Goal: Find specific page/section: Find specific page/section

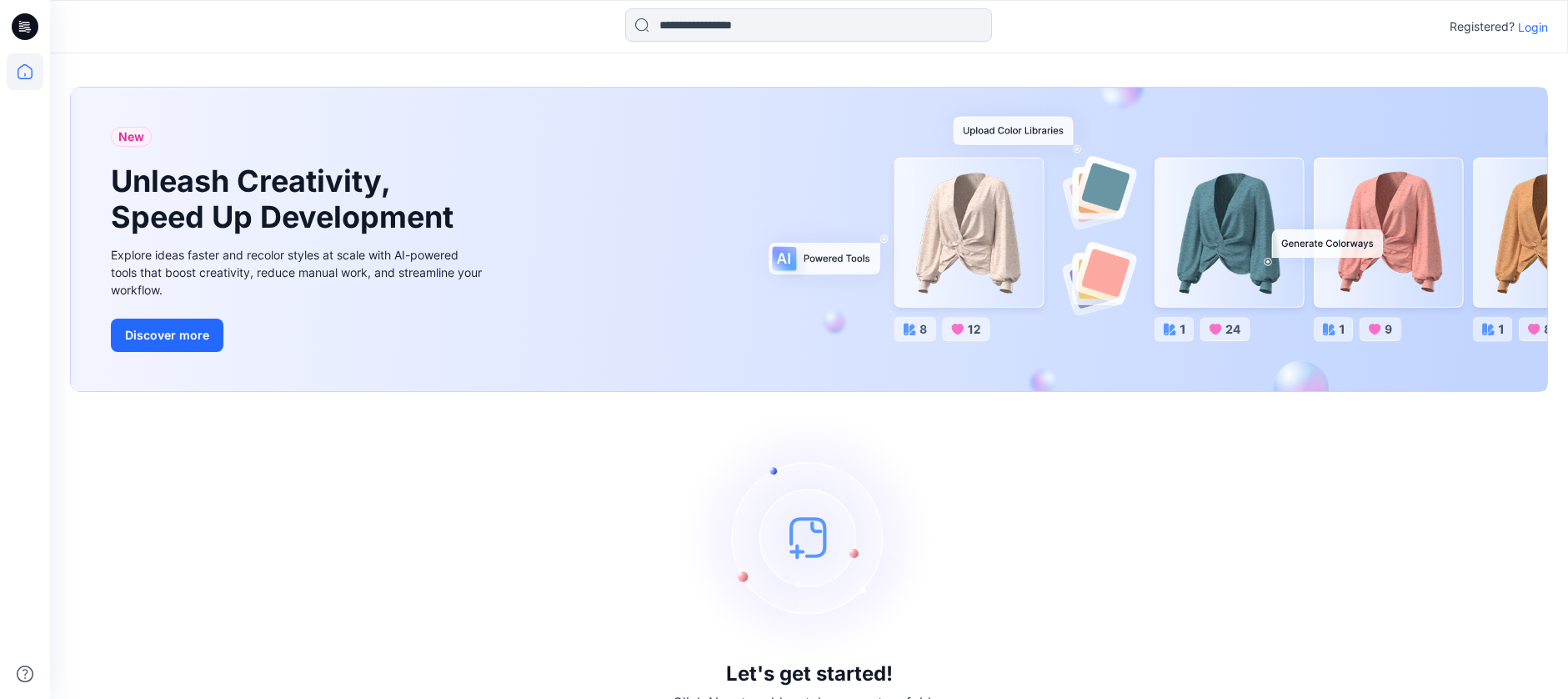
click at [1537, 28] on p "Login" at bounding box center [1533, 27] width 30 height 18
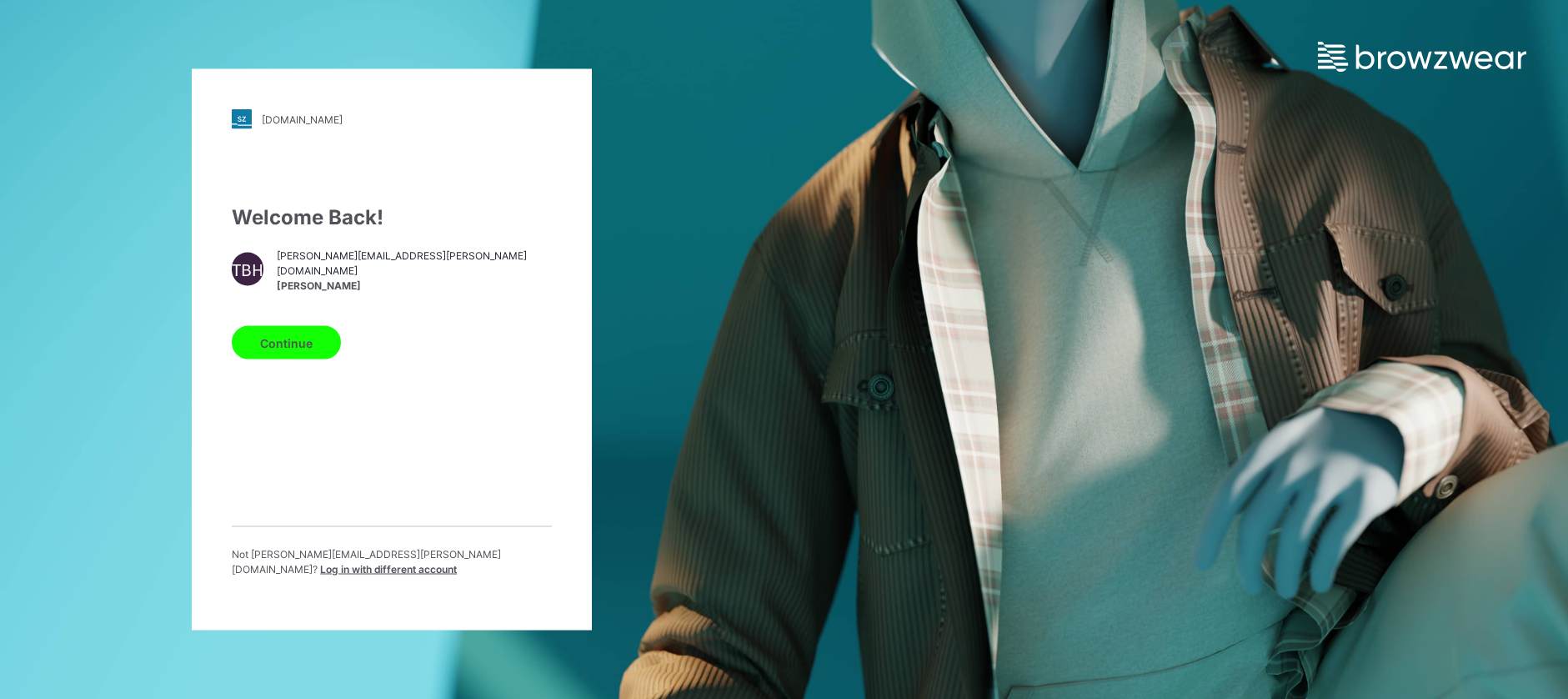
click at [305, 351] on button "Continue" at bounding box center [286, 343] width 109 height 33
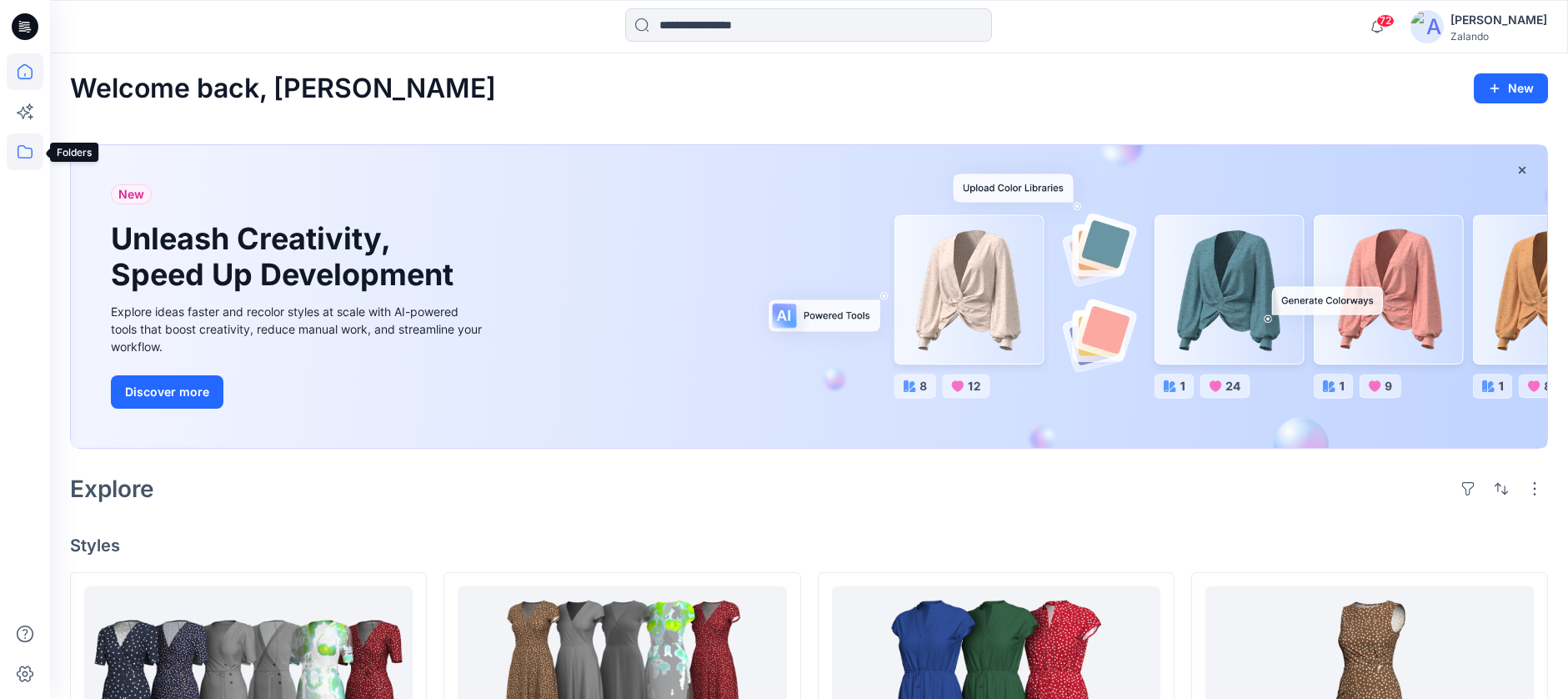
click at [22, 155] on icon at bounding box center [25, 152] width 37 height 37
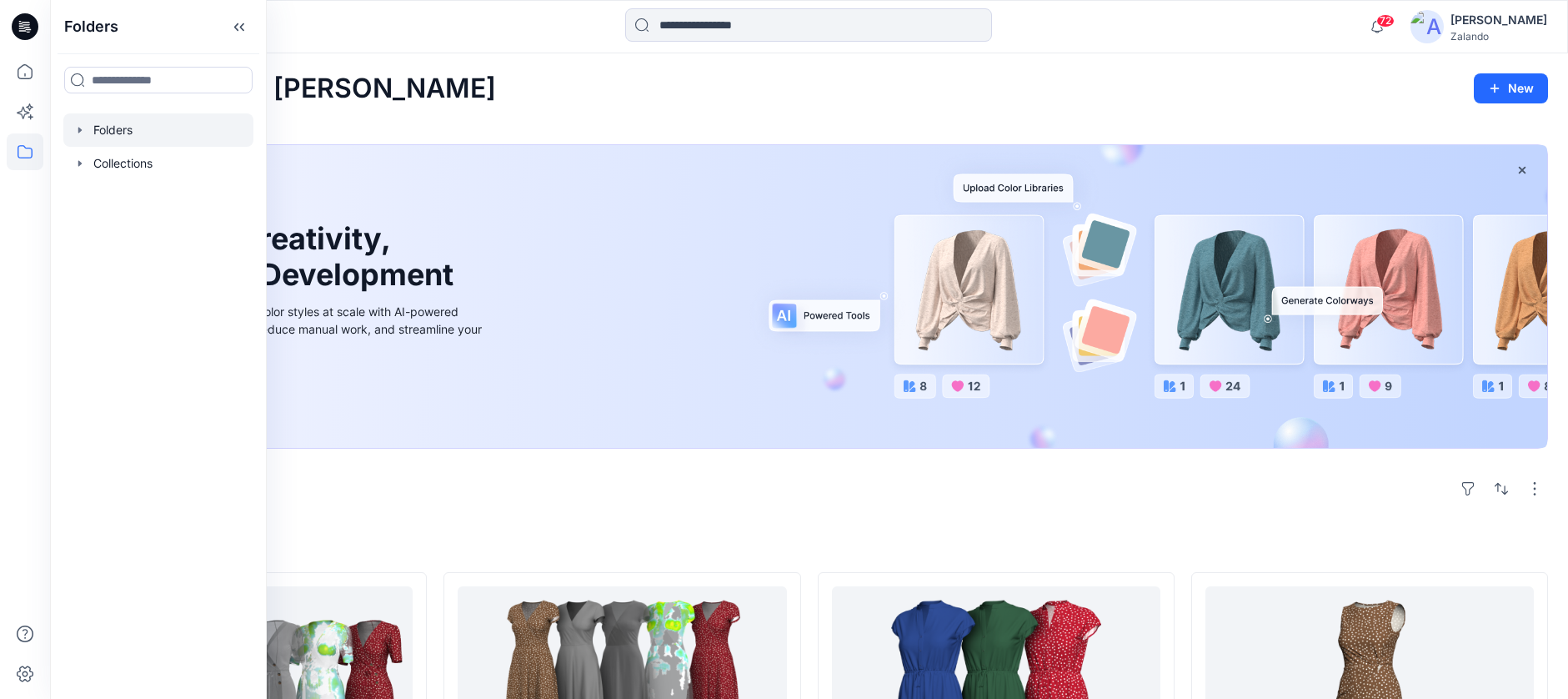
click at [131, 137] on div at bounding box center [157, 130] width 190 height 33
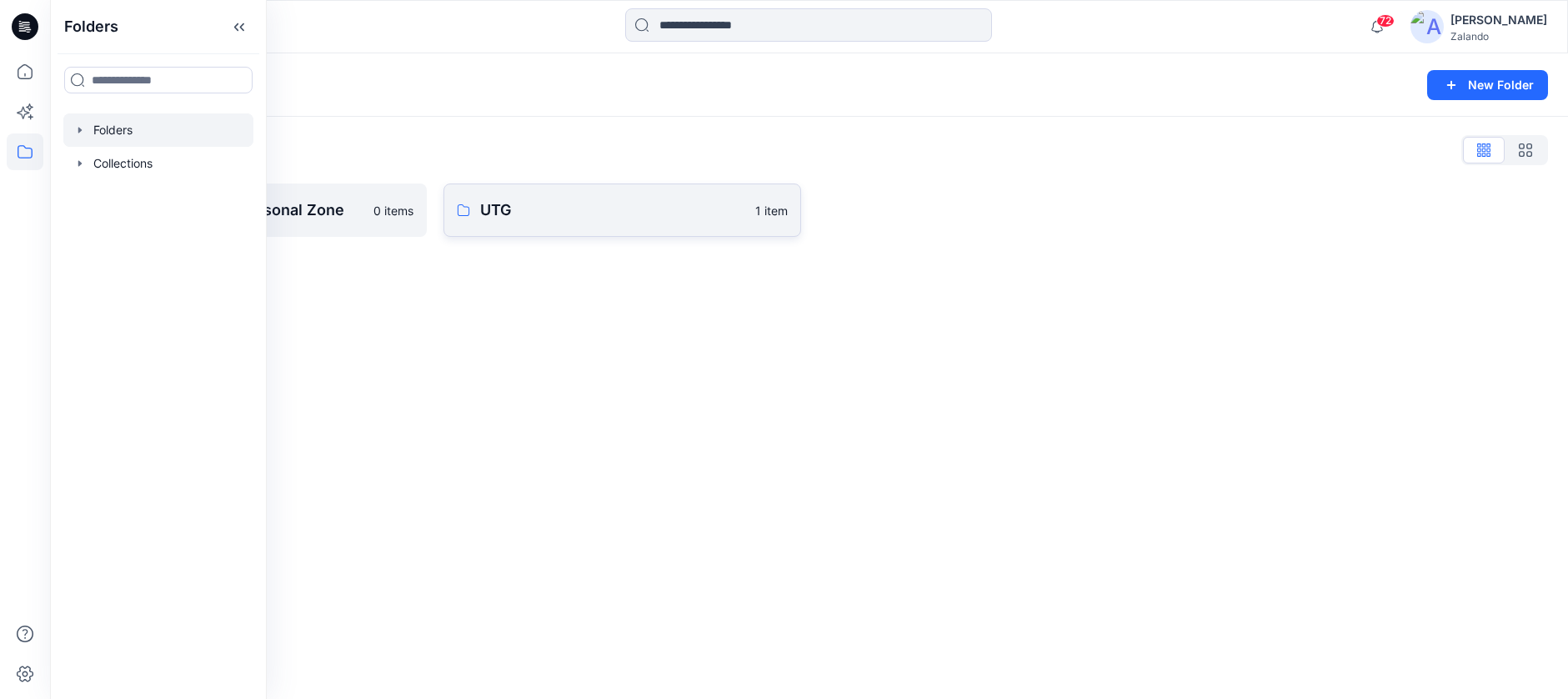
click at [591, 235] on link "UTG 1 item" at bounding box center [621, 210] width 356 height 54
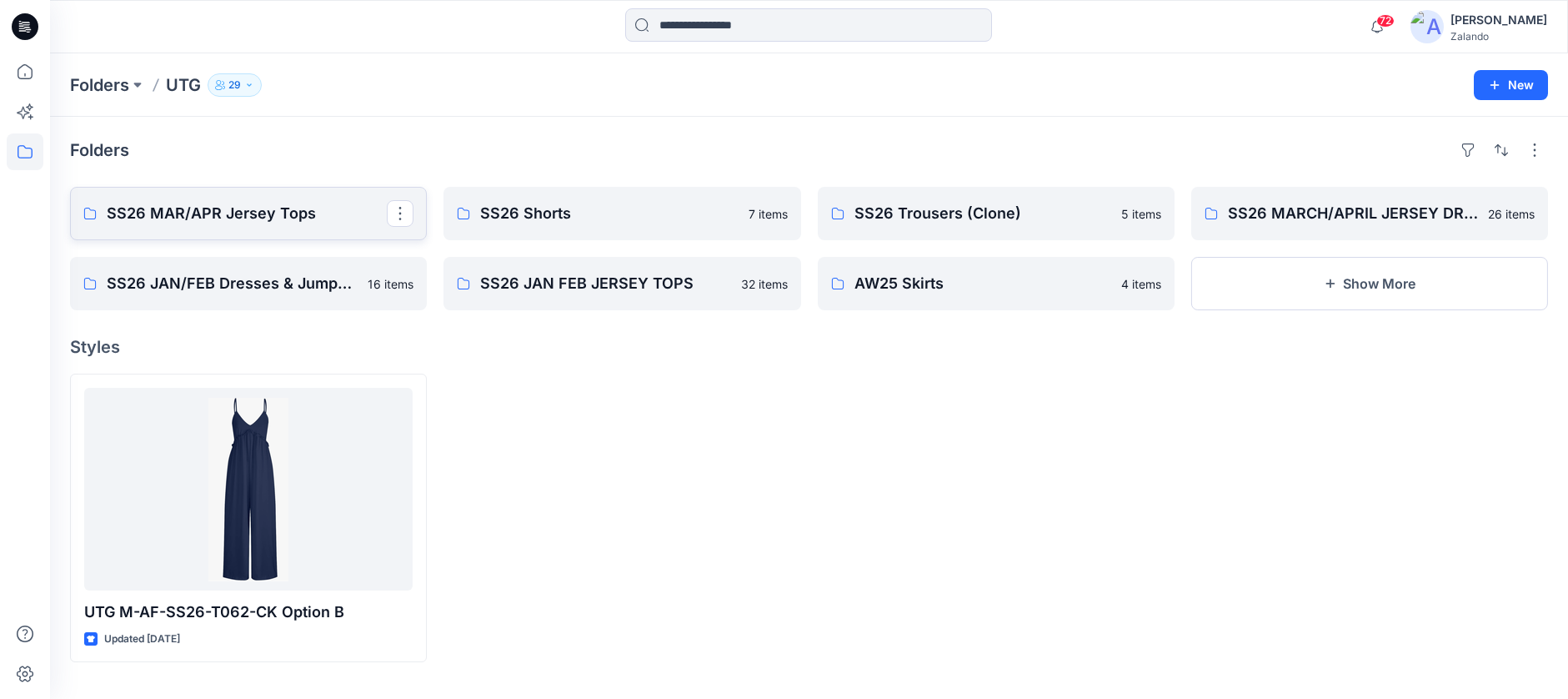
click at [367, 220] on p "SS26 MAR/APR Jersey Tops" at bounding box center [246, 213] width 280 height 23
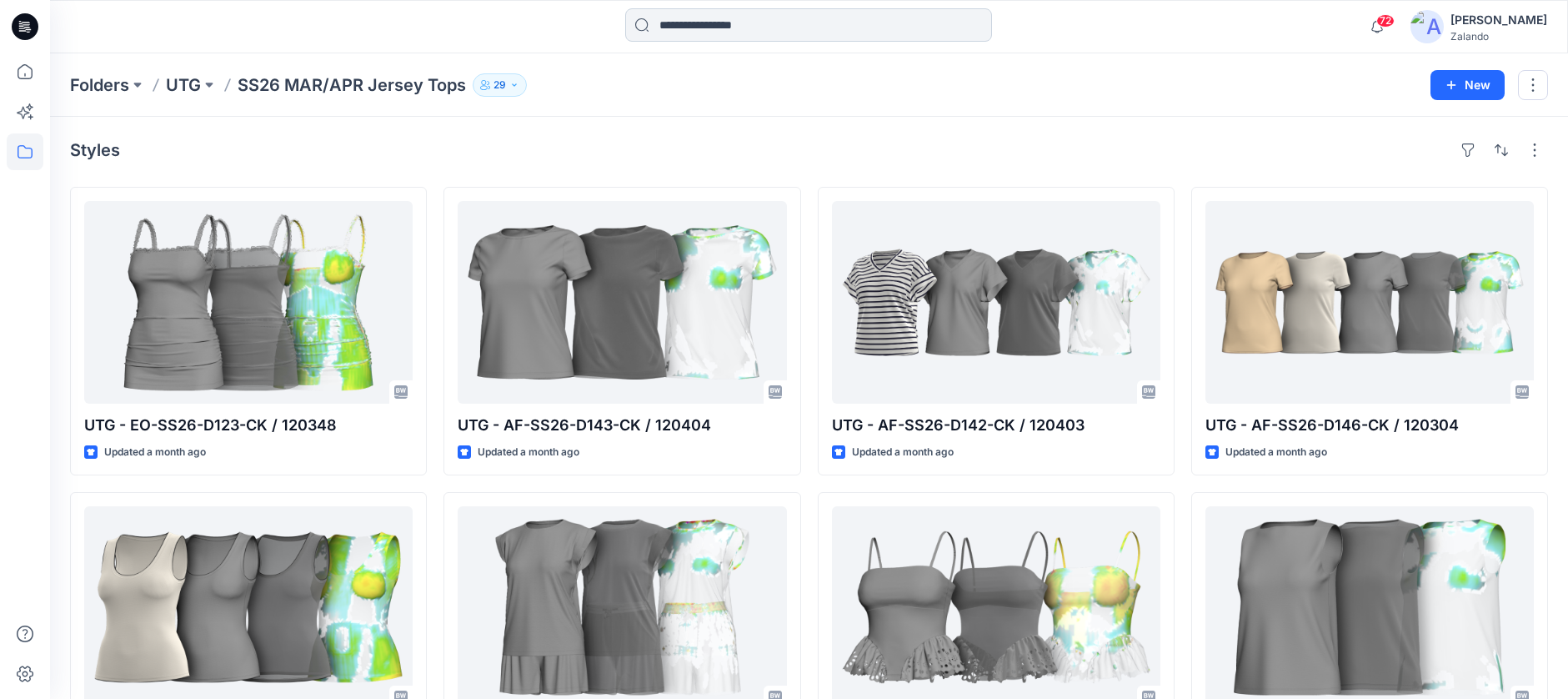
click at [728, 25] on input at bounding box center [808, 25] width 367 height 33
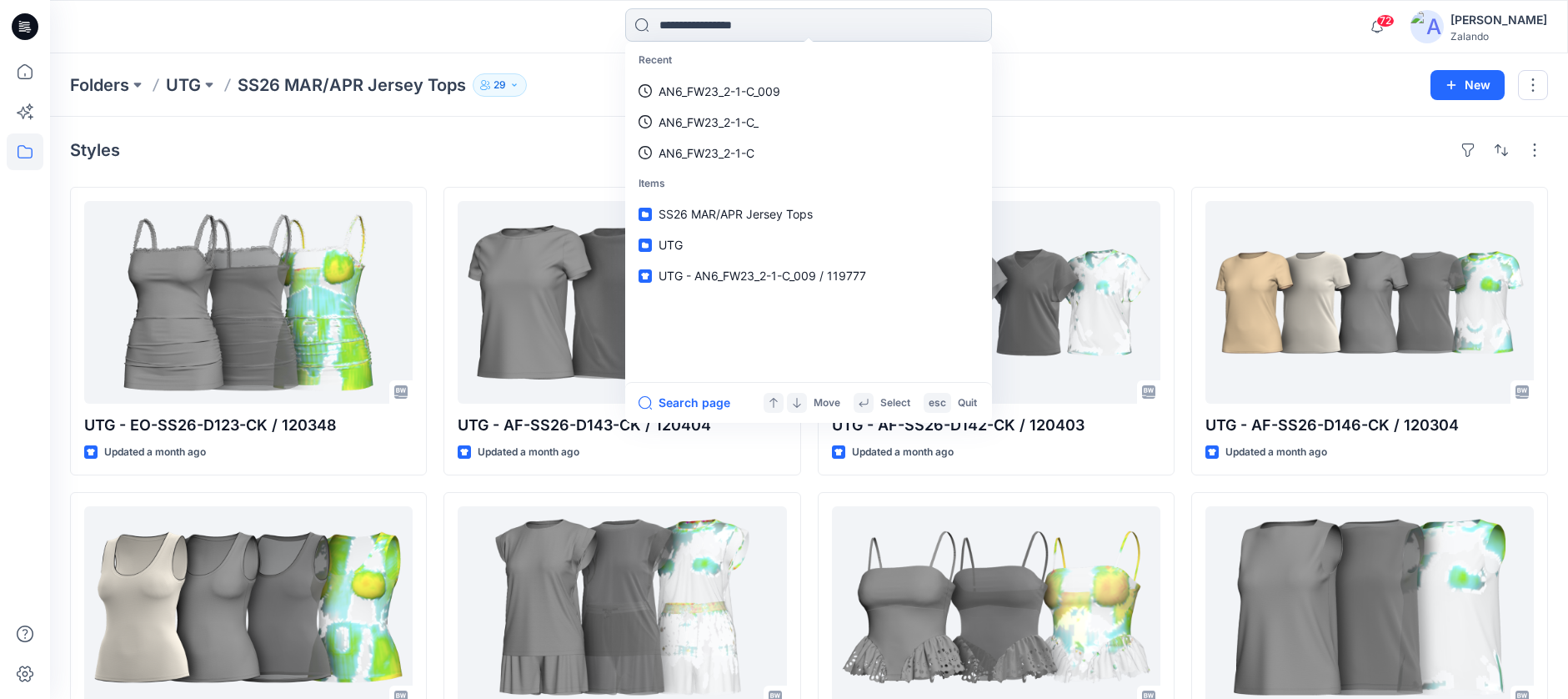
paste input
type input "****"
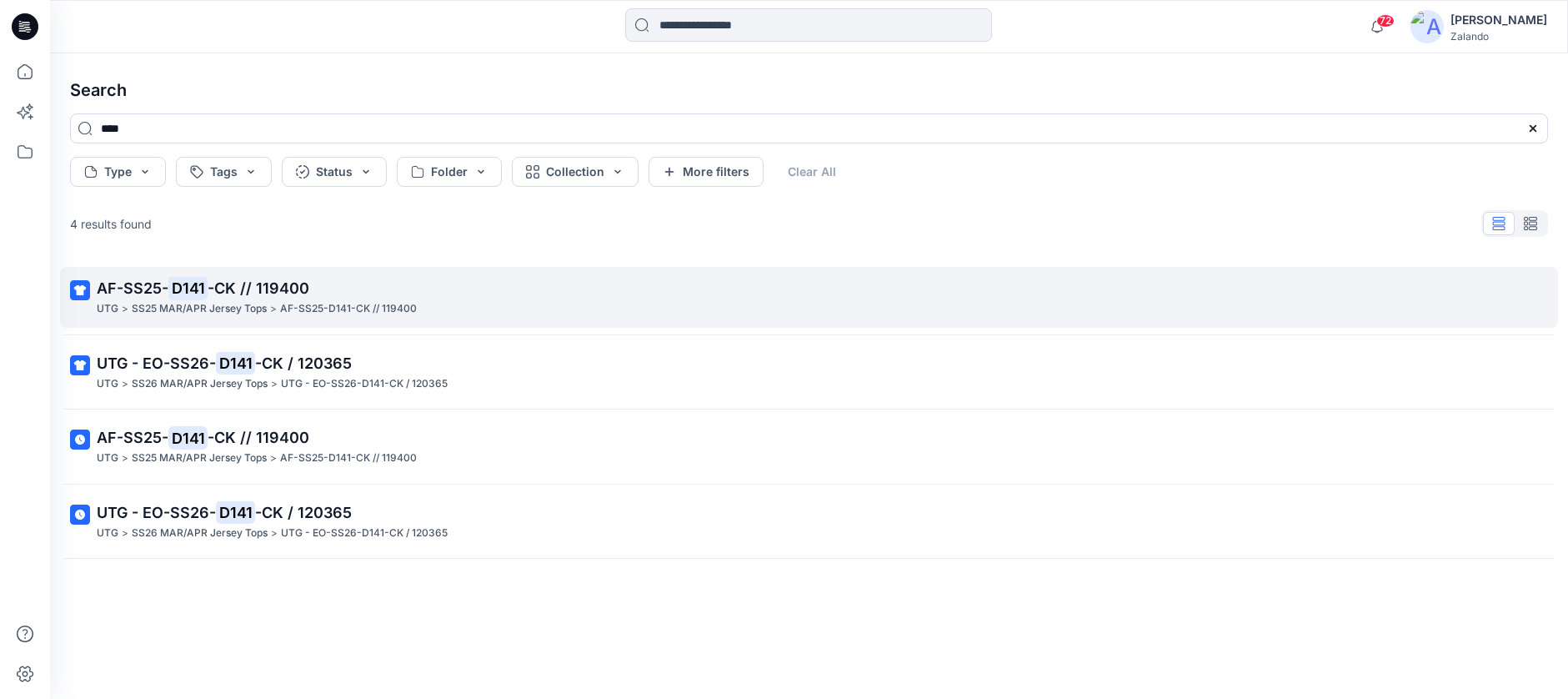
click at [281, 301] on p "AF-SS25-D141-CK // 119400" at bounding box center [349, 308] width 137 height 18
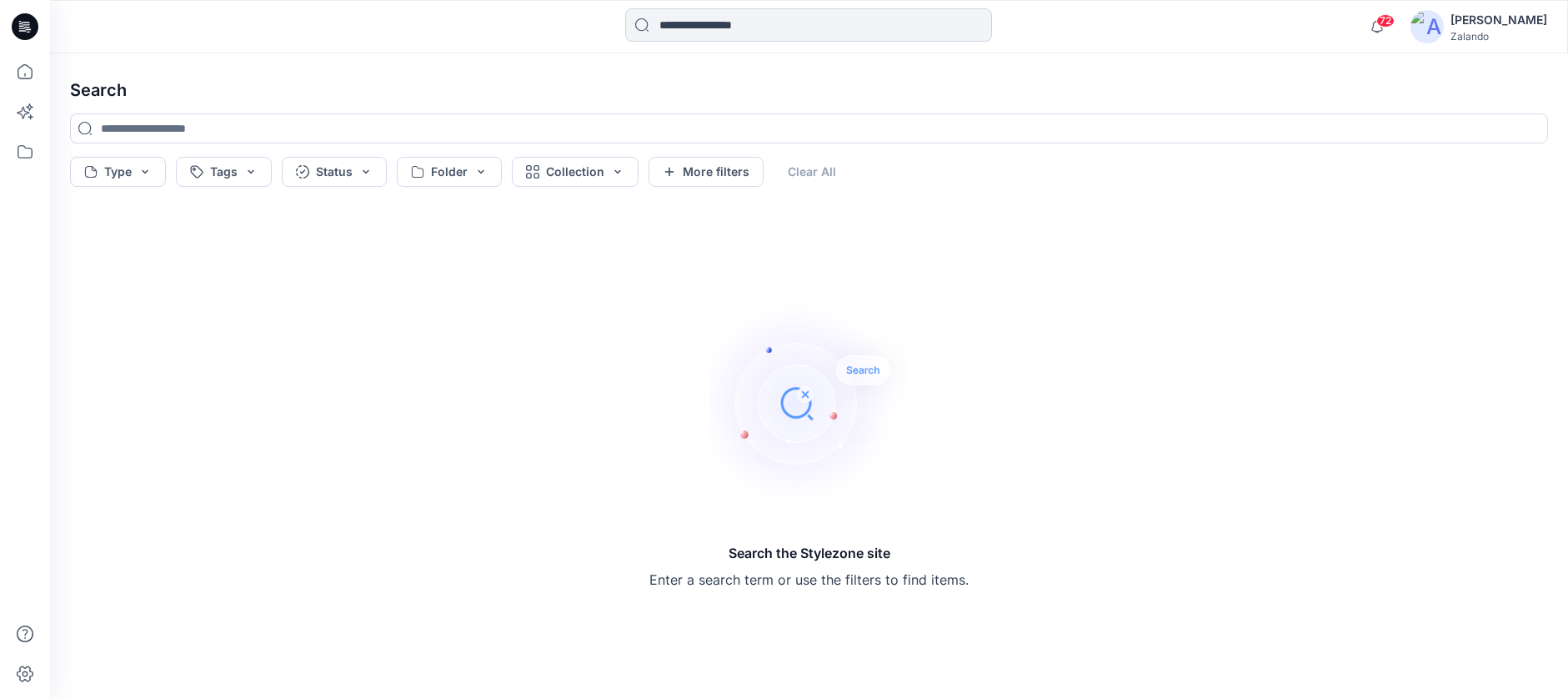
click at [816, 11] on input at bounding box center [808, 25] width 367 height 33
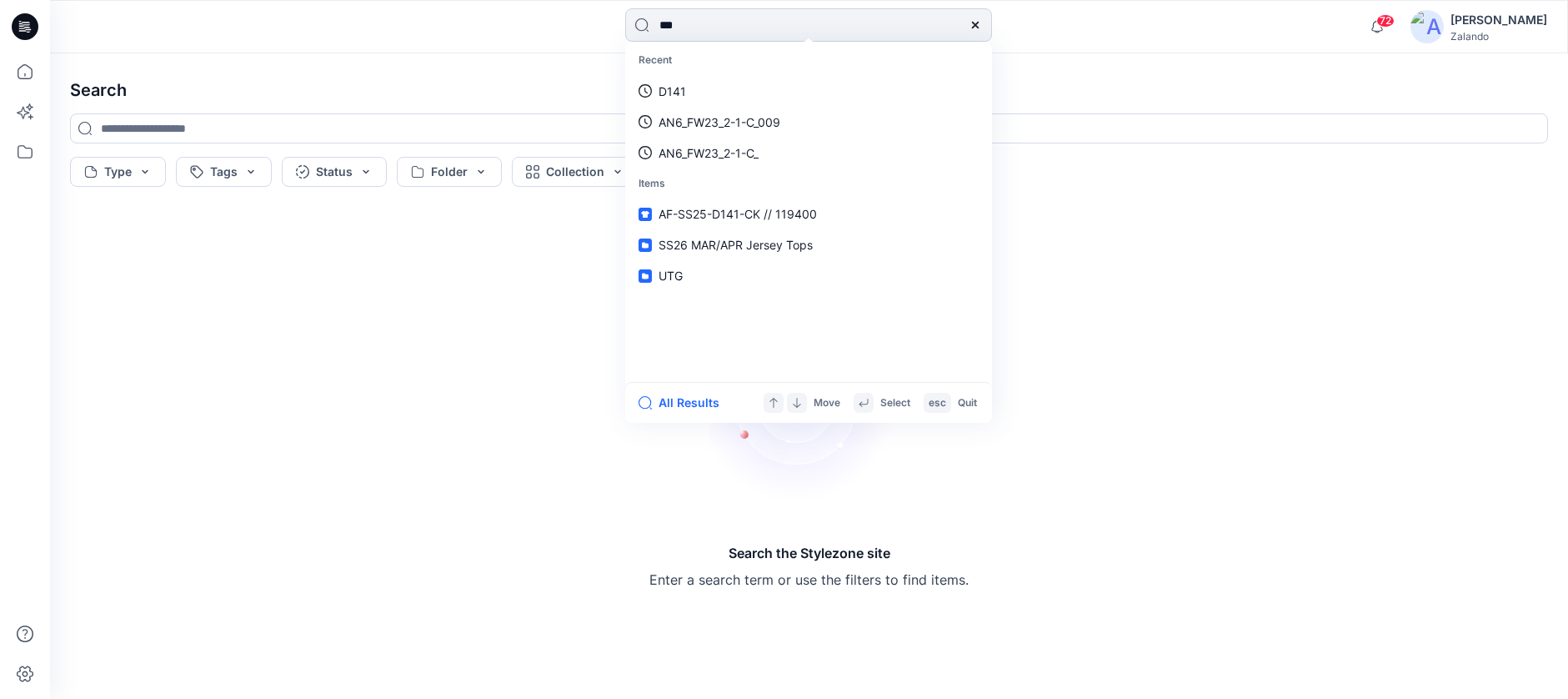
type input "****"
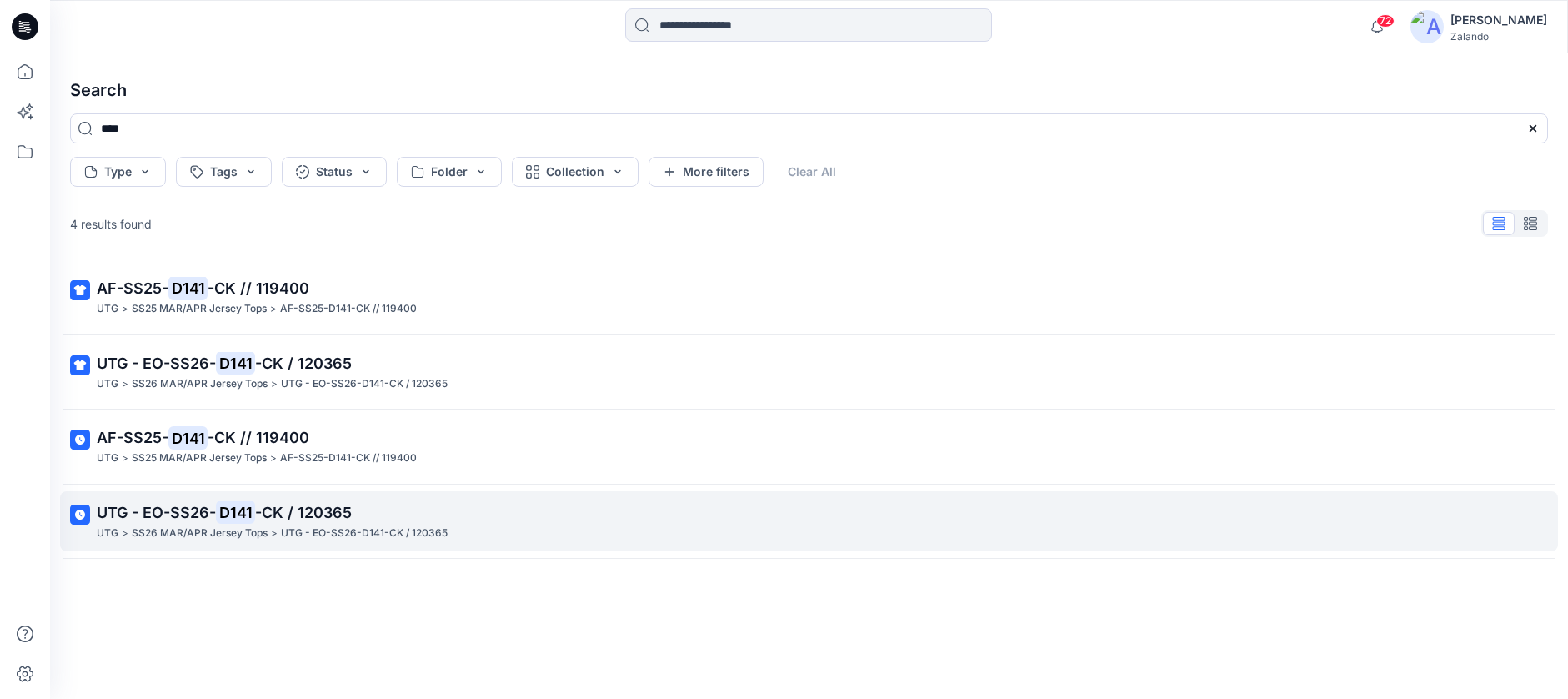
click at [205, 505] on span "UTG - EO-SS26-" at bounding box center [156, 512] width 119 height 18
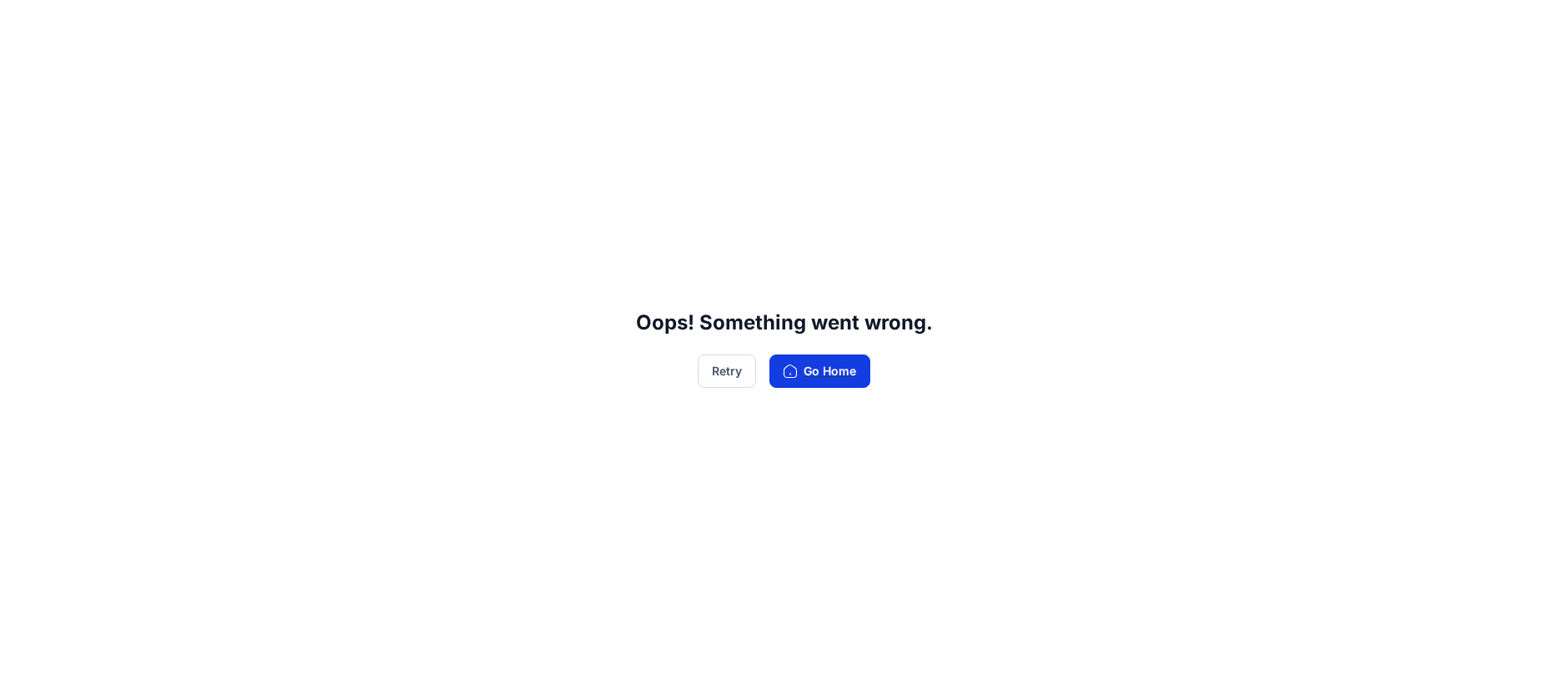
click at [832, 359] on button "Go Home" at bounding box center [819, 371] width 101 height 33
click at [833, 381] on button "Go Home" at bounding box center [819, 371] width 101 height 33
click at [728, 375] on button "Retry" at bounding box center [727, 371] width 58 height 33
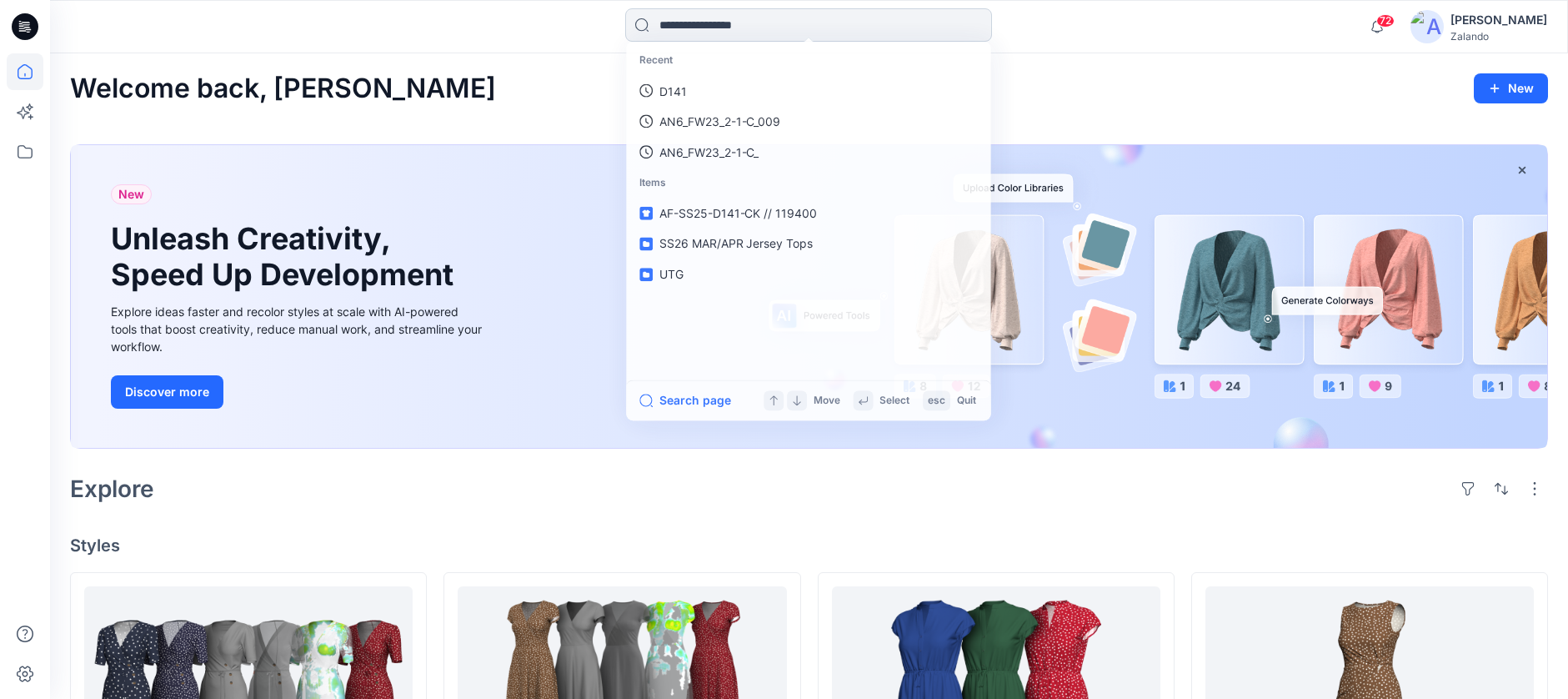
click at [730, 21] on input at bounding box center [808, 25] width 367 height 33
type input "****"
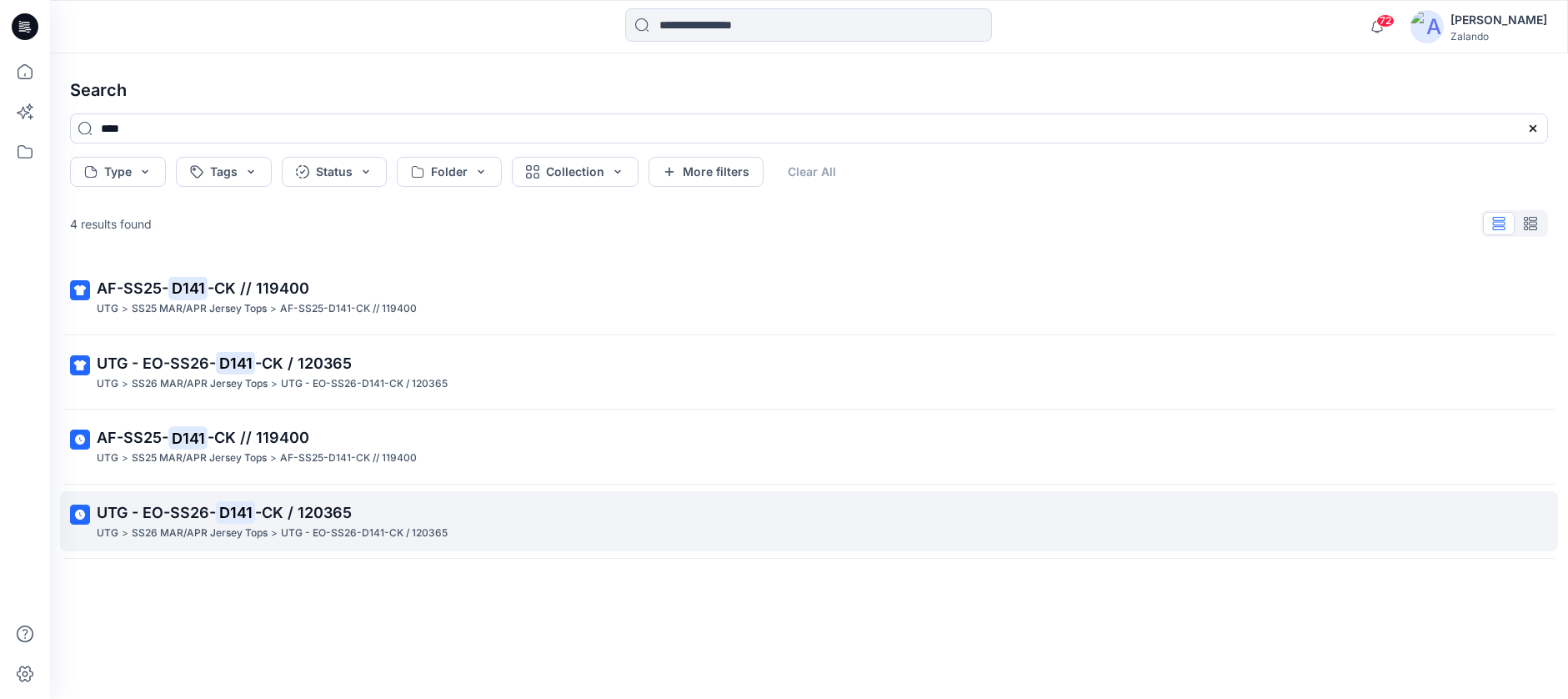
click at [288, 532] on p "UTG - EO-SS26-D141-CK / 120365" at bounding box center [364, 532] width 167 height 18
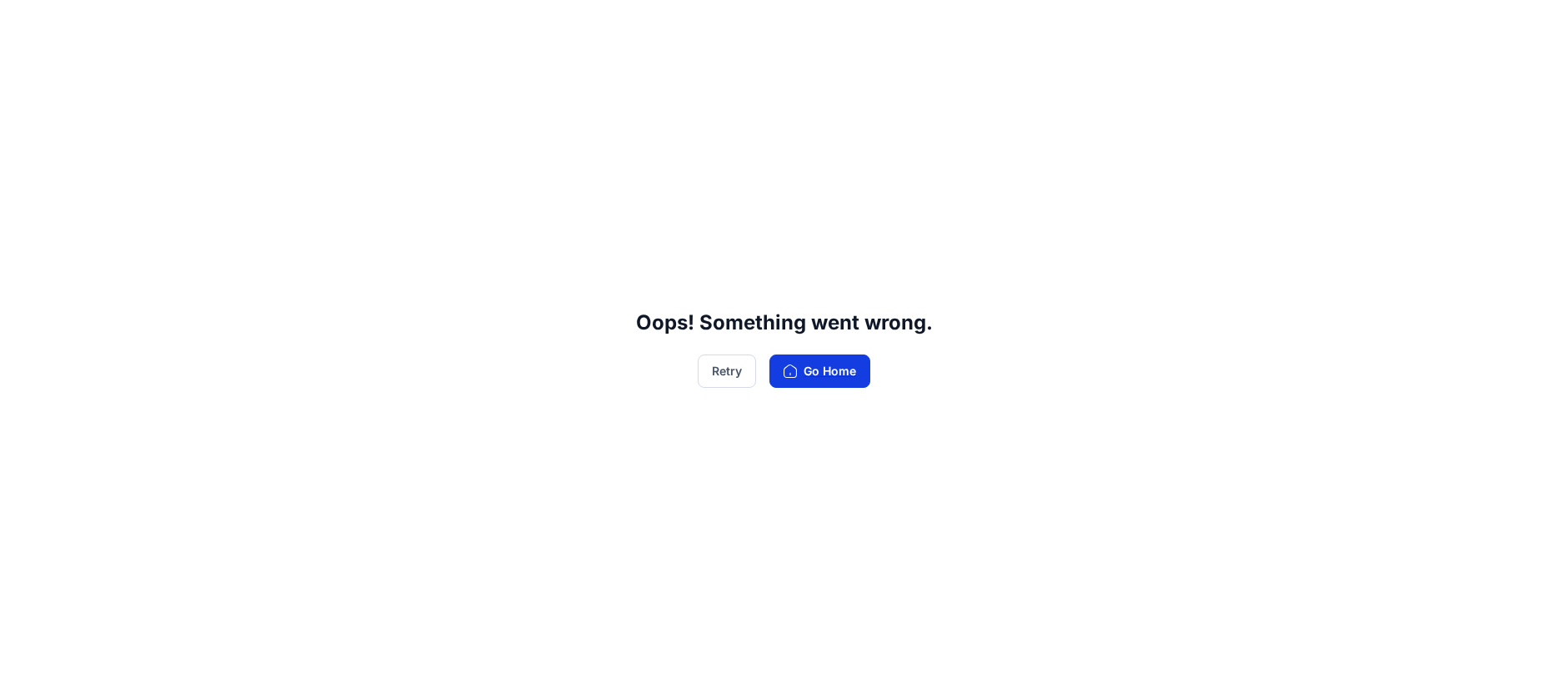
click at [806, 370] on button "Go Home" at bounding box center [819, 371] width 101 height 33
click at [817, 373] on button "Go Home" at bounding box center [819, 371] width 101 height 33
click at [724, 381] on button "Retry" at bounding box center [727, 371] width 58 height 33
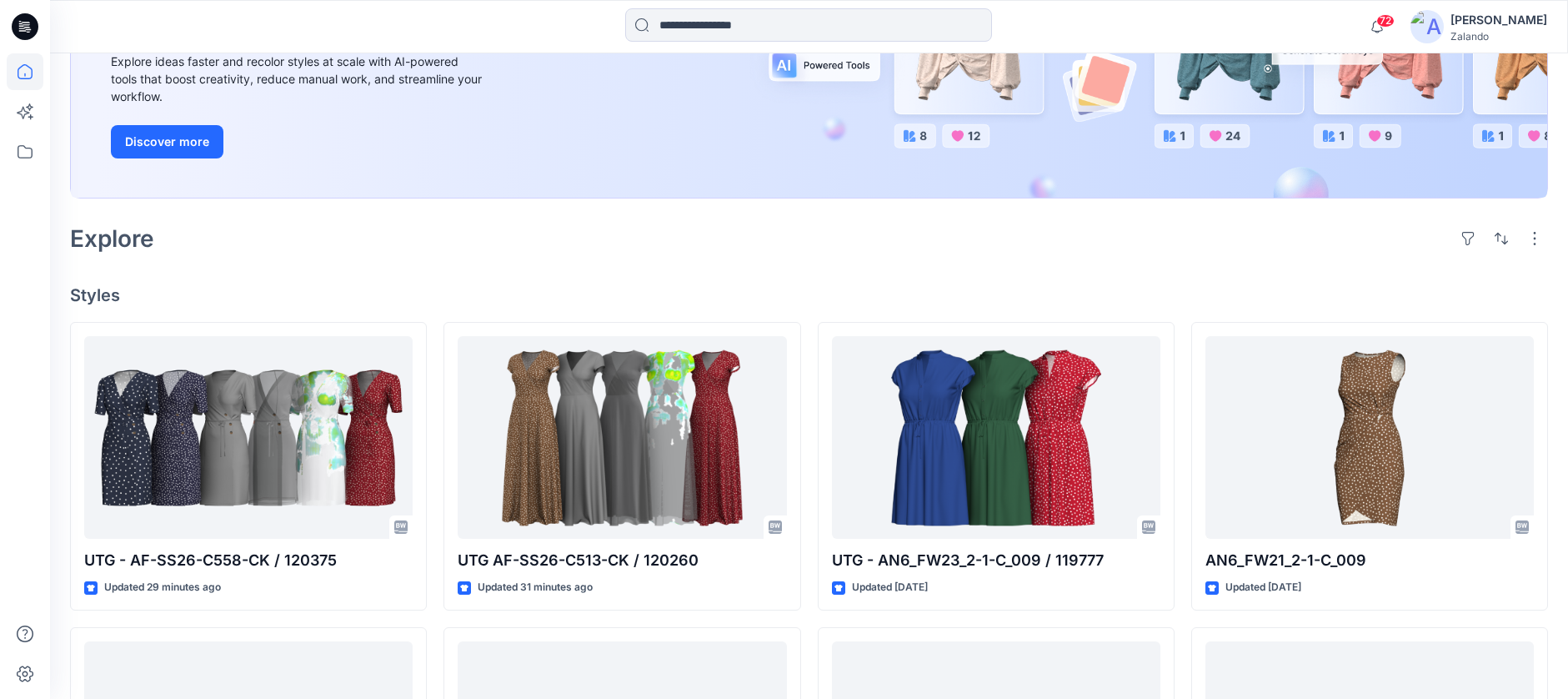
scroll to position [363, 0]
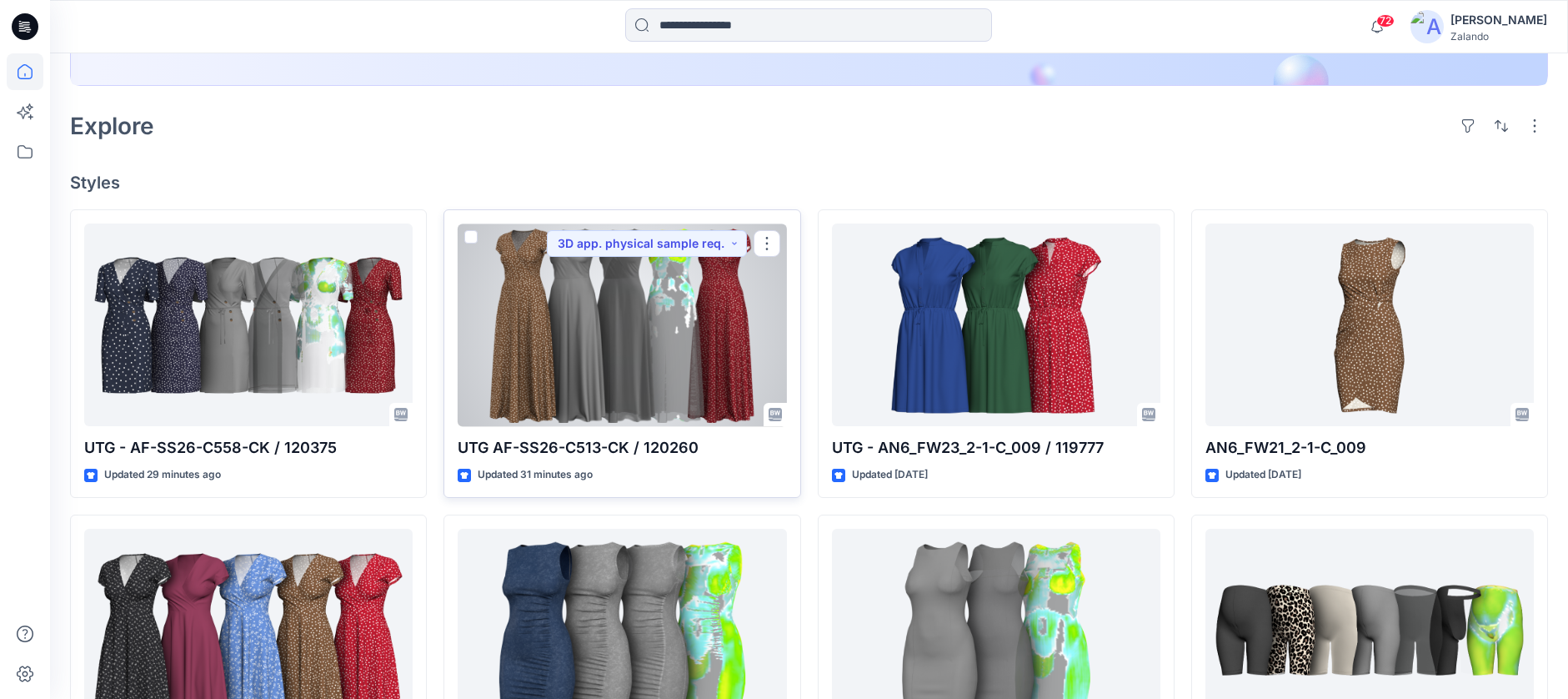
click at [675, 314] on div at bounding box center [621, 324] width 329 height 203
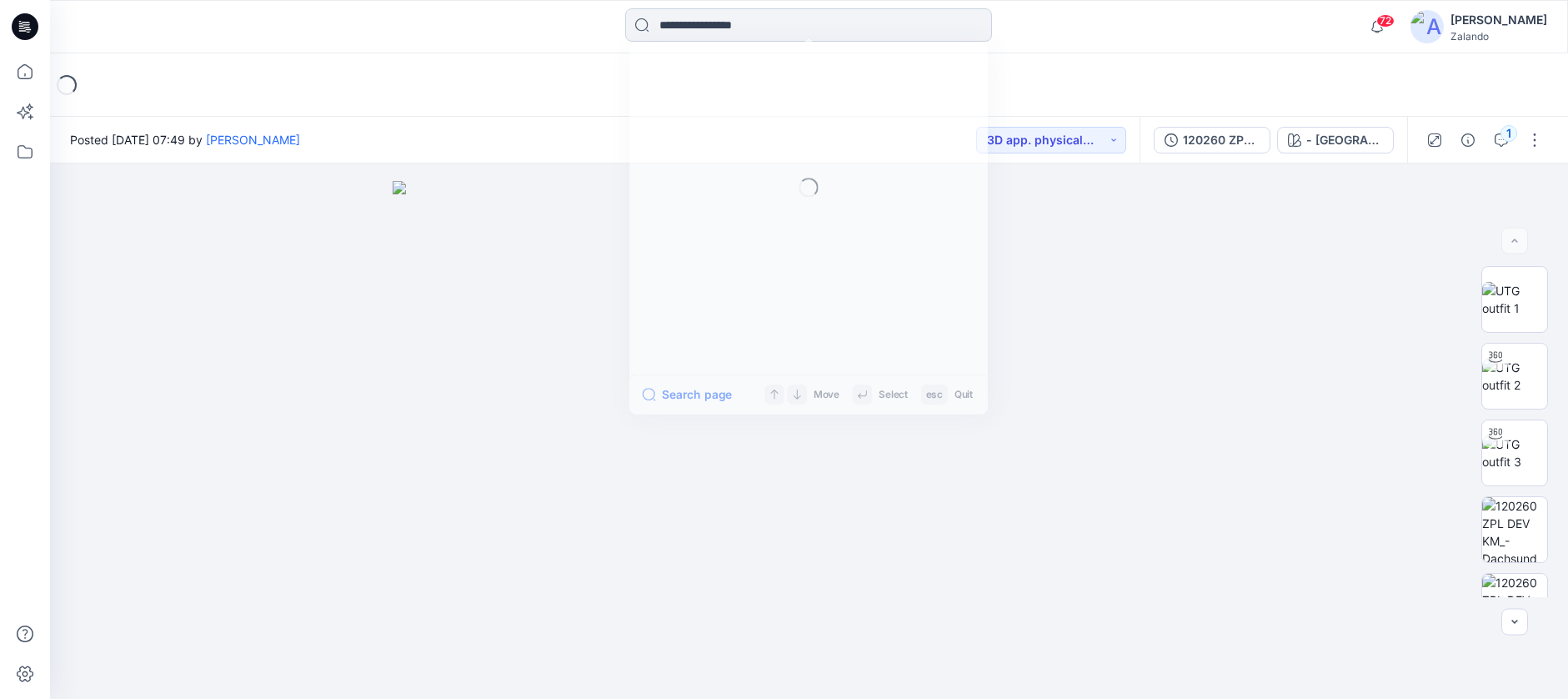
click at [684, 34] on input at bounding box center [808, 25] width 367 height 33
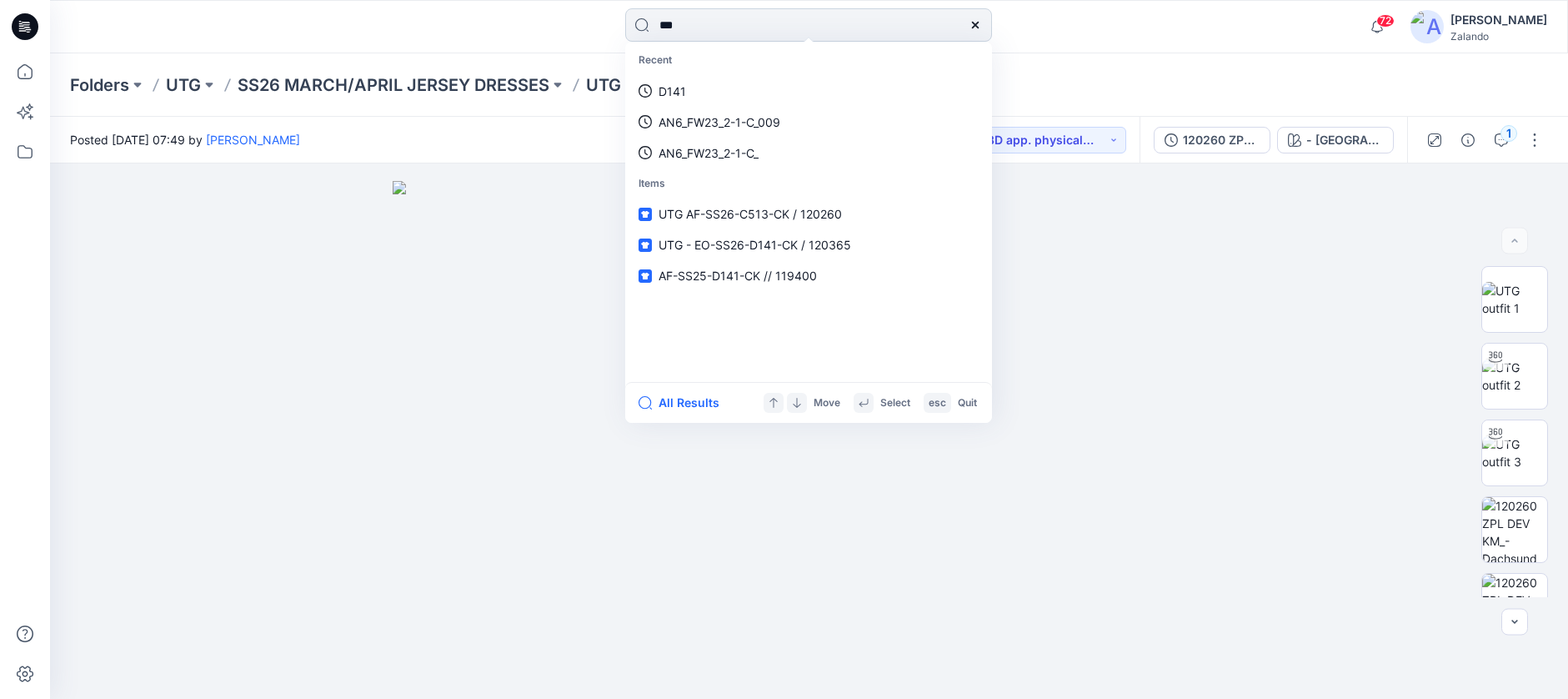
type input "****"
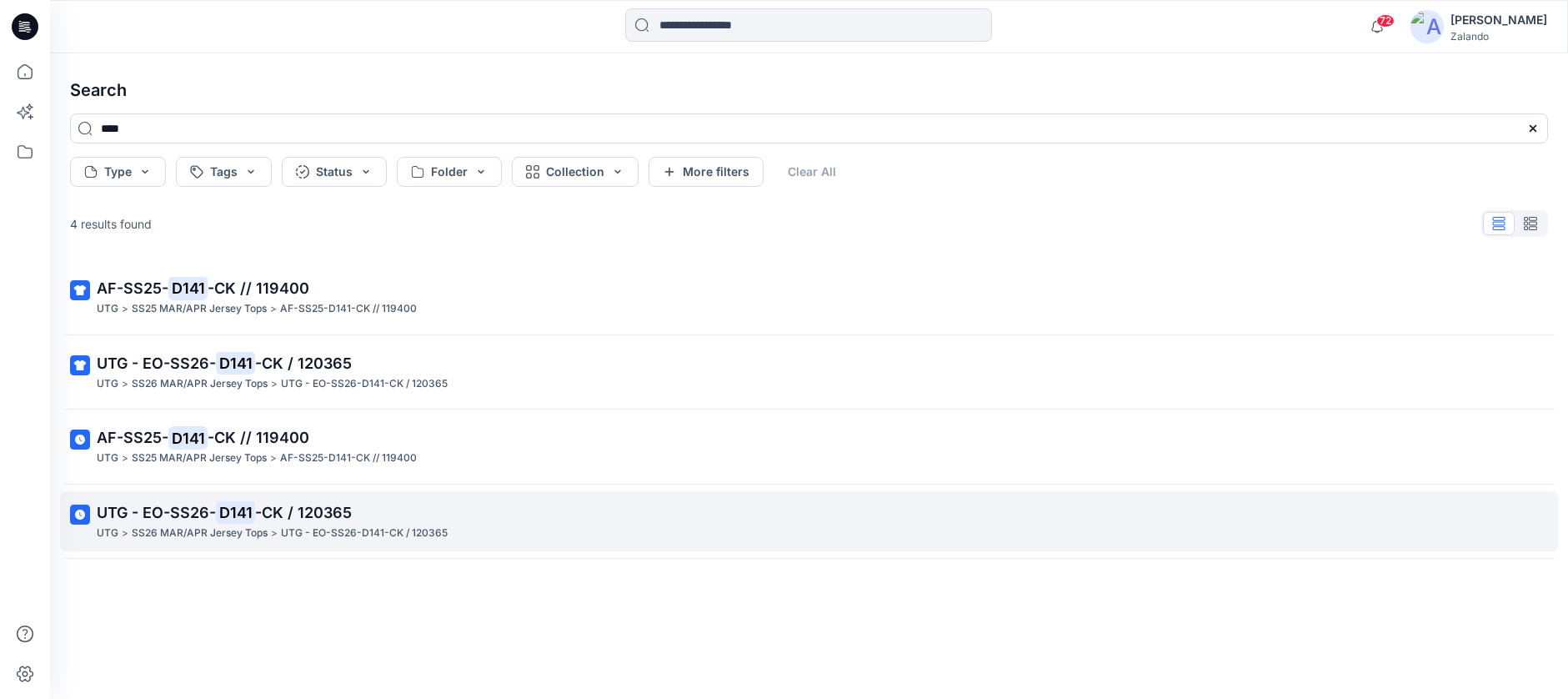
click at [243, 525] on p "SS26 MAR/APR Jersey Tops" at bounding box center [199, 532] width 136 height 18
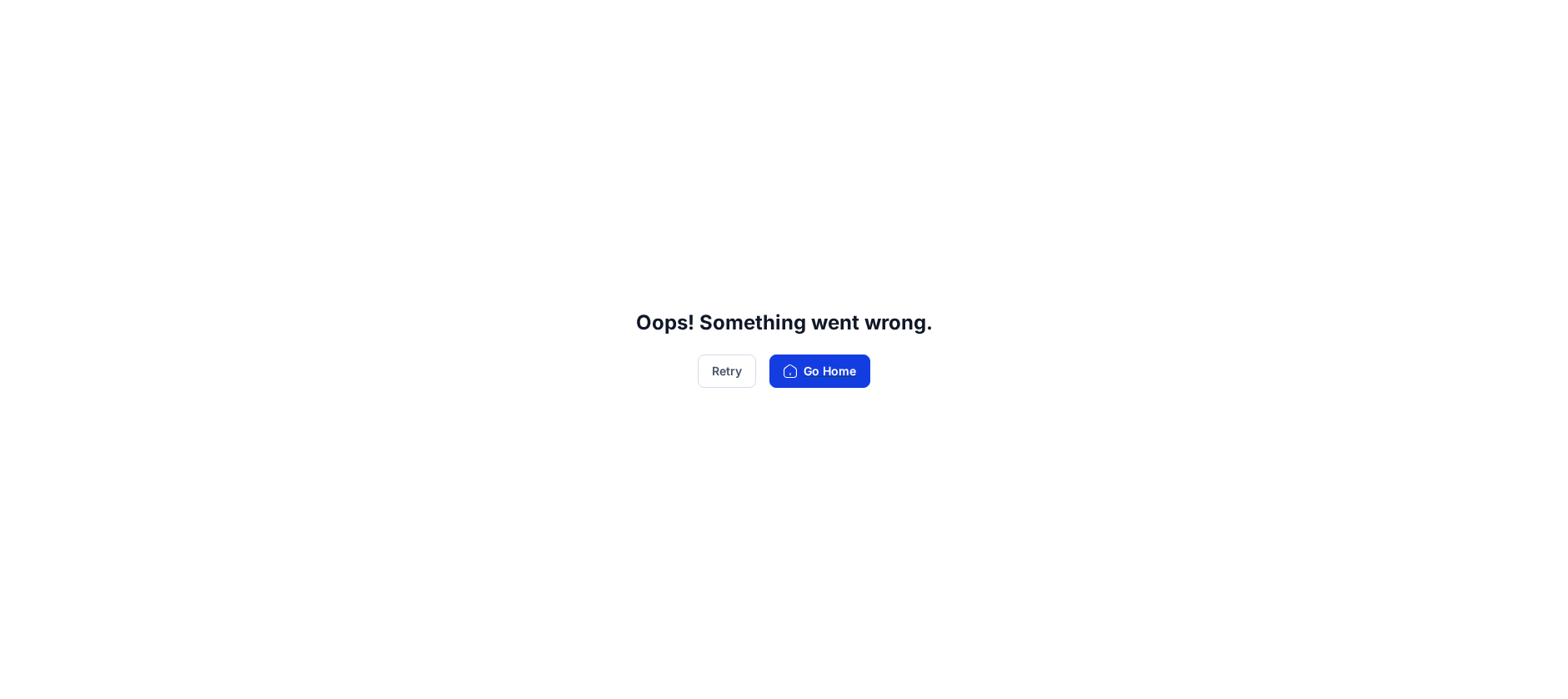
click at [808, 378] on button "Go Home" at bounding box center [819, 371] width 101 height 33
